Goal: Transaction & Acquisition: Book appointment/travel/reservation

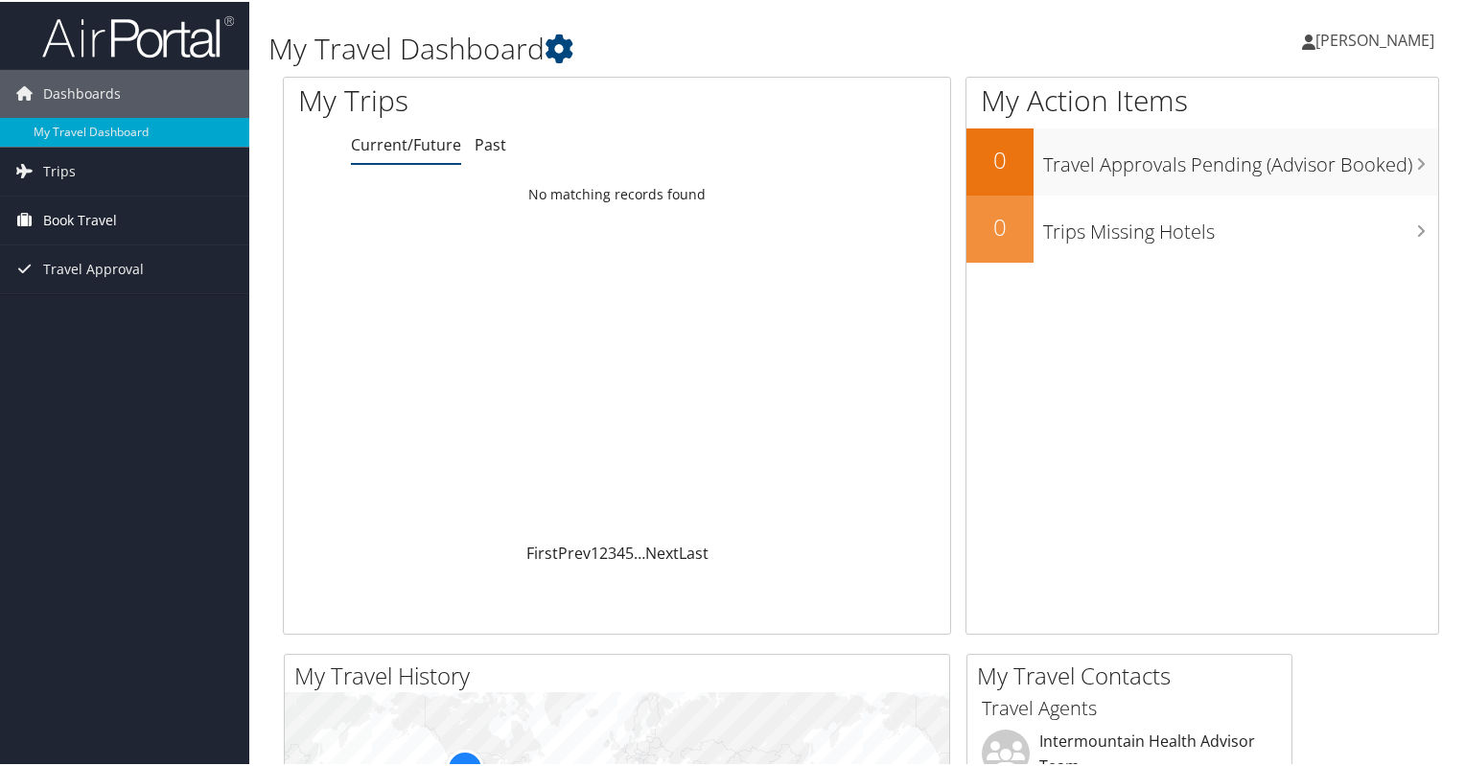
click at [91, 222] on span "Book Travel" at bounding box center [80, 219] width 74 height 48
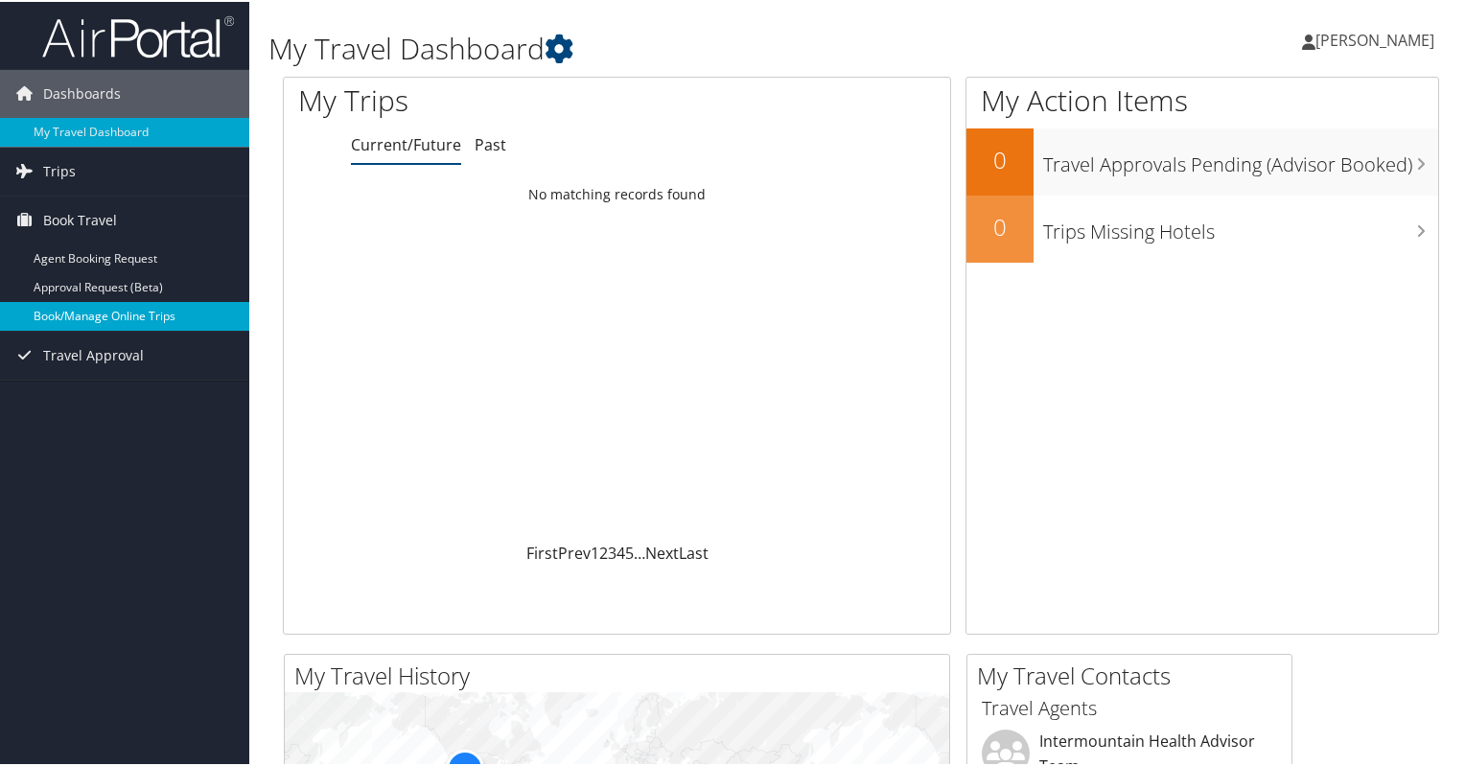
click at [110, 308] on link "Book/Manage Online Trips" at bounding box center [124, 314] width 249 height 29
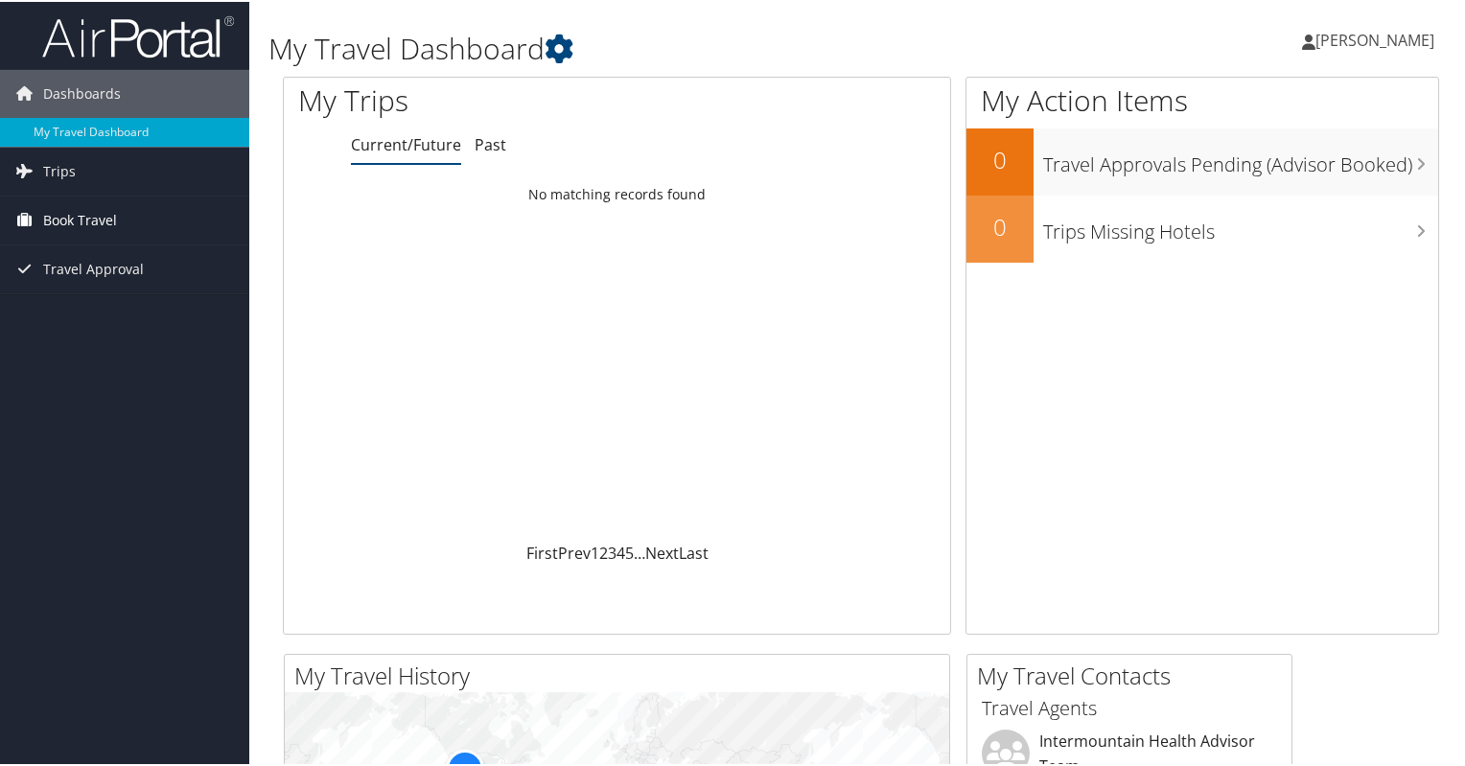
click at [131, 222] on link "Book Travel" at bounding box center [124, 219] width 249 height 48
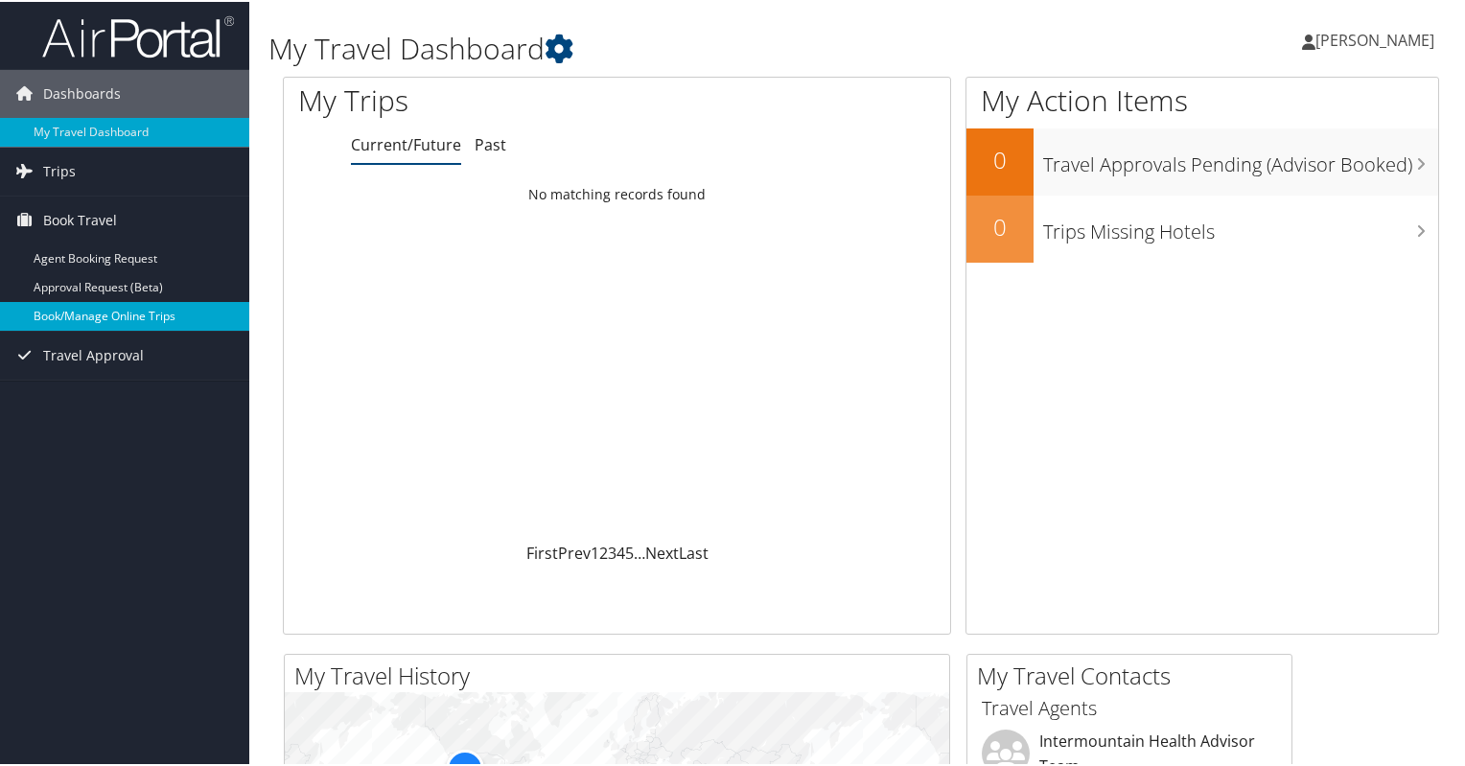
click at [129, 308] on link "Book/Manage Online Trips" at bounding box center [124, 314] width 249 height 29
